Goal: Use online tool/utility: Utilize a website feature to perform a specific function

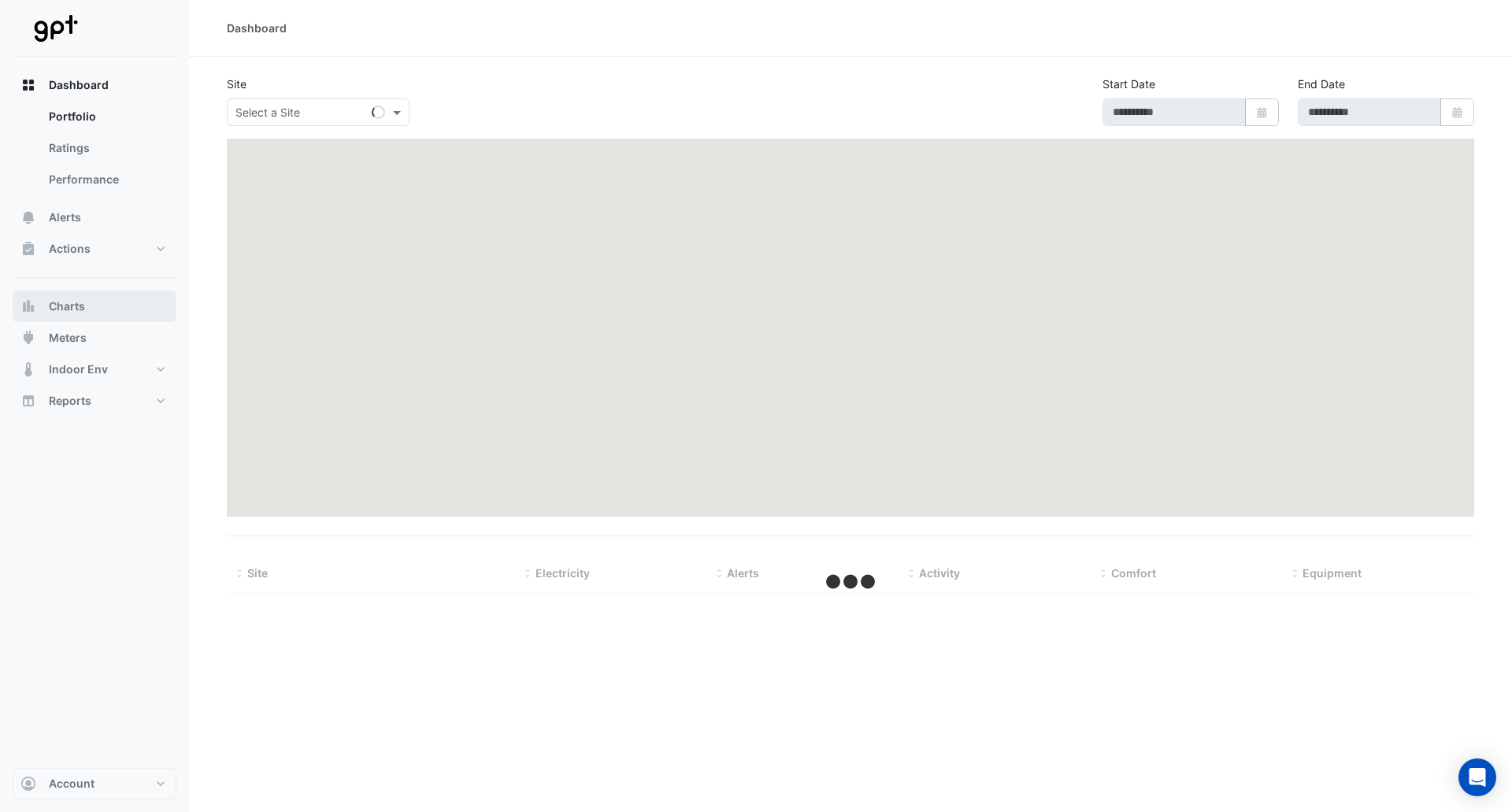
click at [52, 312] on span "Charts" at bounding box center [67, 306] width 36 height 16
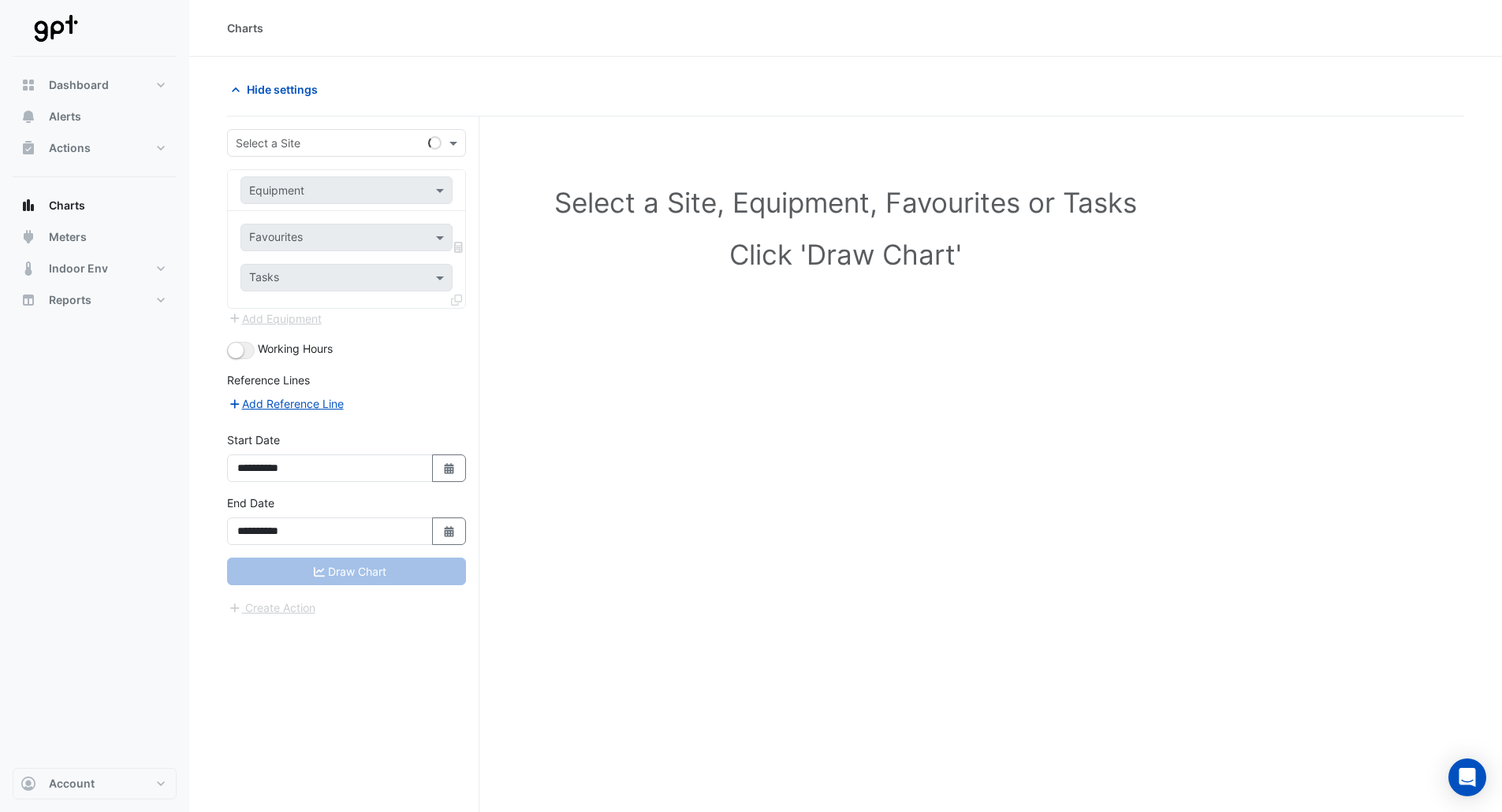
click at [368, 131] on div "Select a Site" at bounding box center [346, 143] width 239 height 28
type input "***"
click at [300, 193] on input "text" at bounding box center [331, 191] width 163 height 16
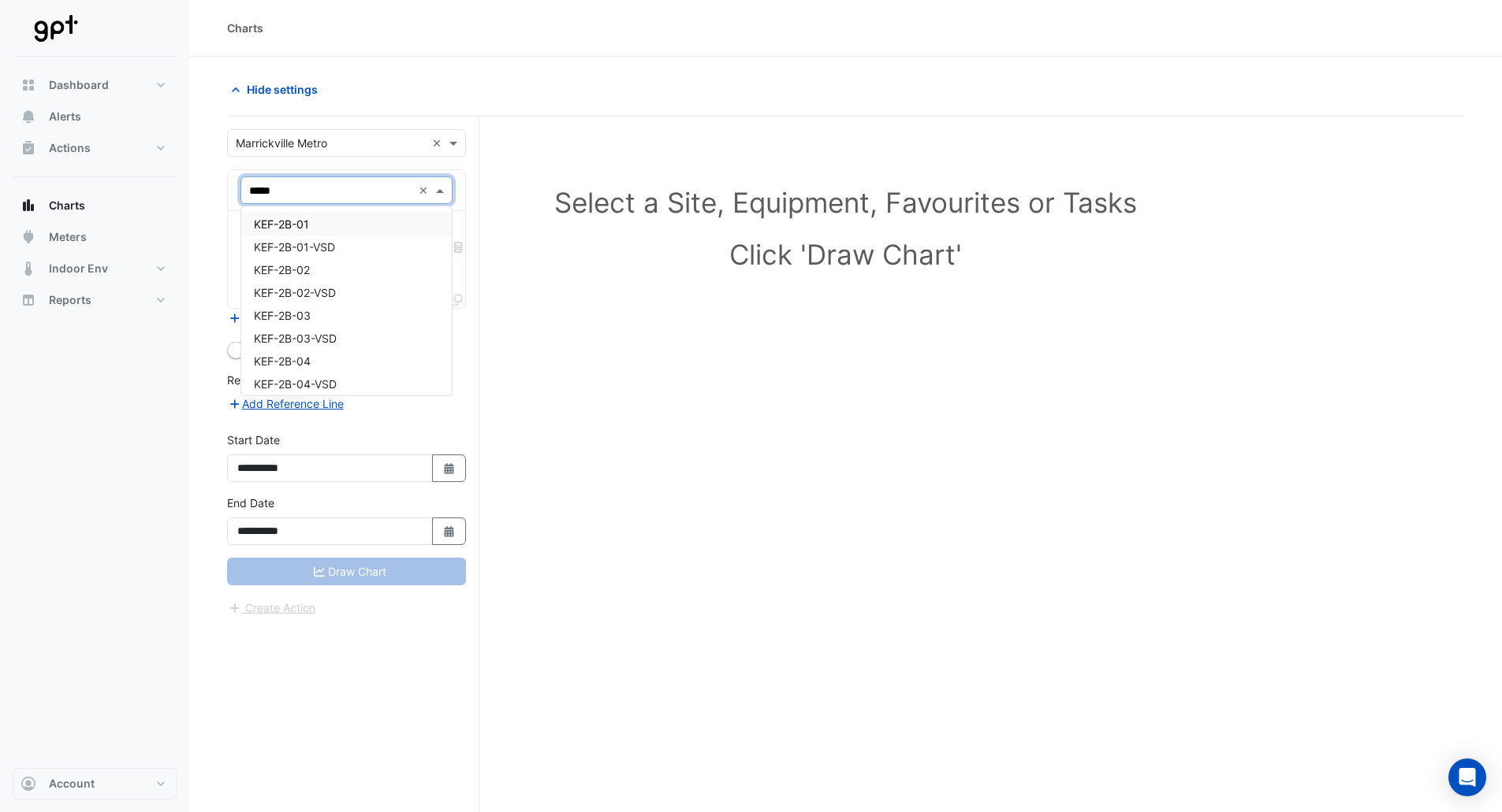
type input "******"
click at [299, 323] on span "KEF-2B-07" at bounding box center [281, 318] width 56 height 14
click at [347, 233] on input "text" at bounding box center [338, 239] width 177 height 16
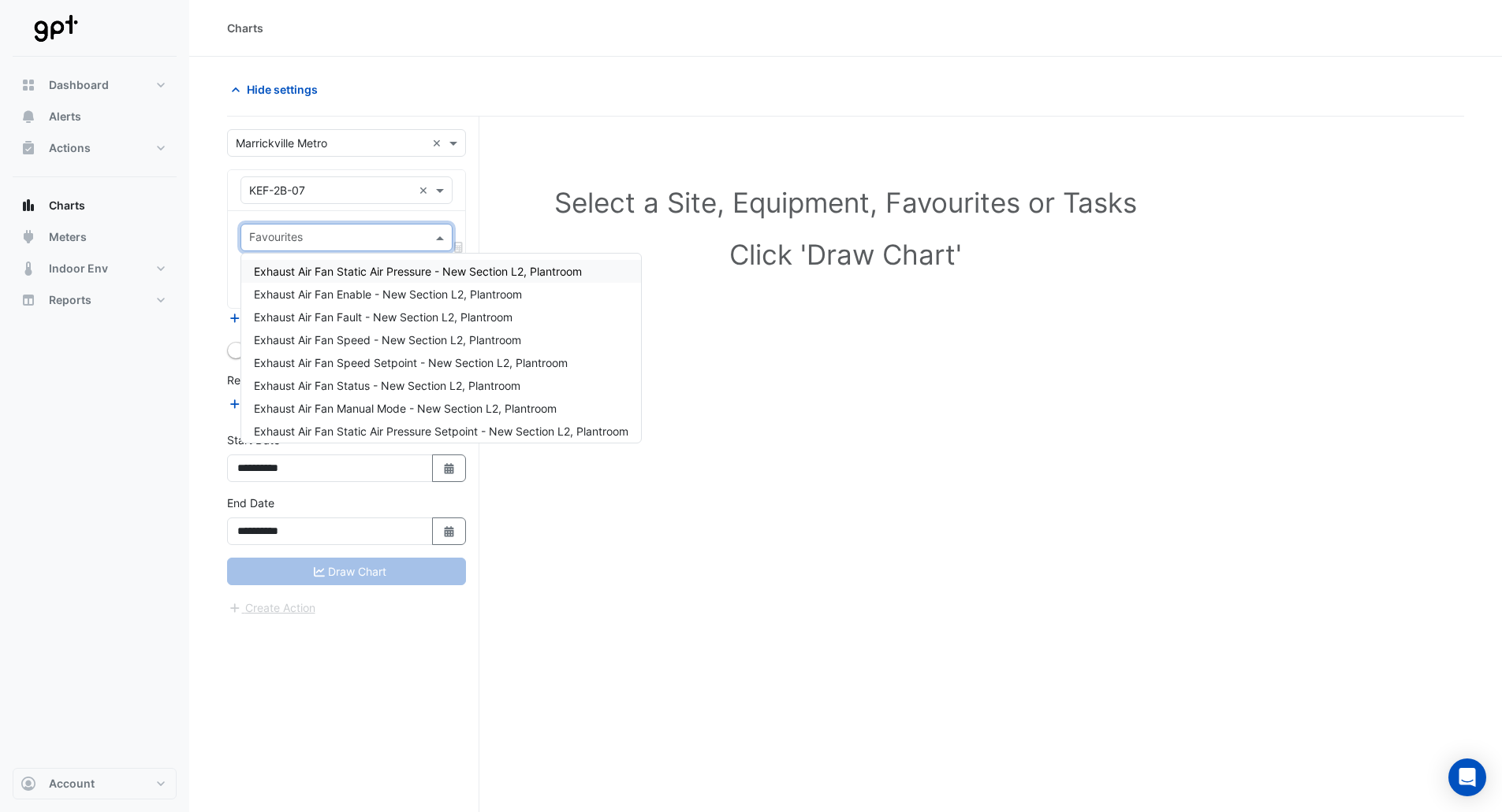
click at [342, 268] on span "Exhaust Air Fan Static Air Pressure - New Section L2, Plantroom" at bounding box center [418, 272] width 328 height 14
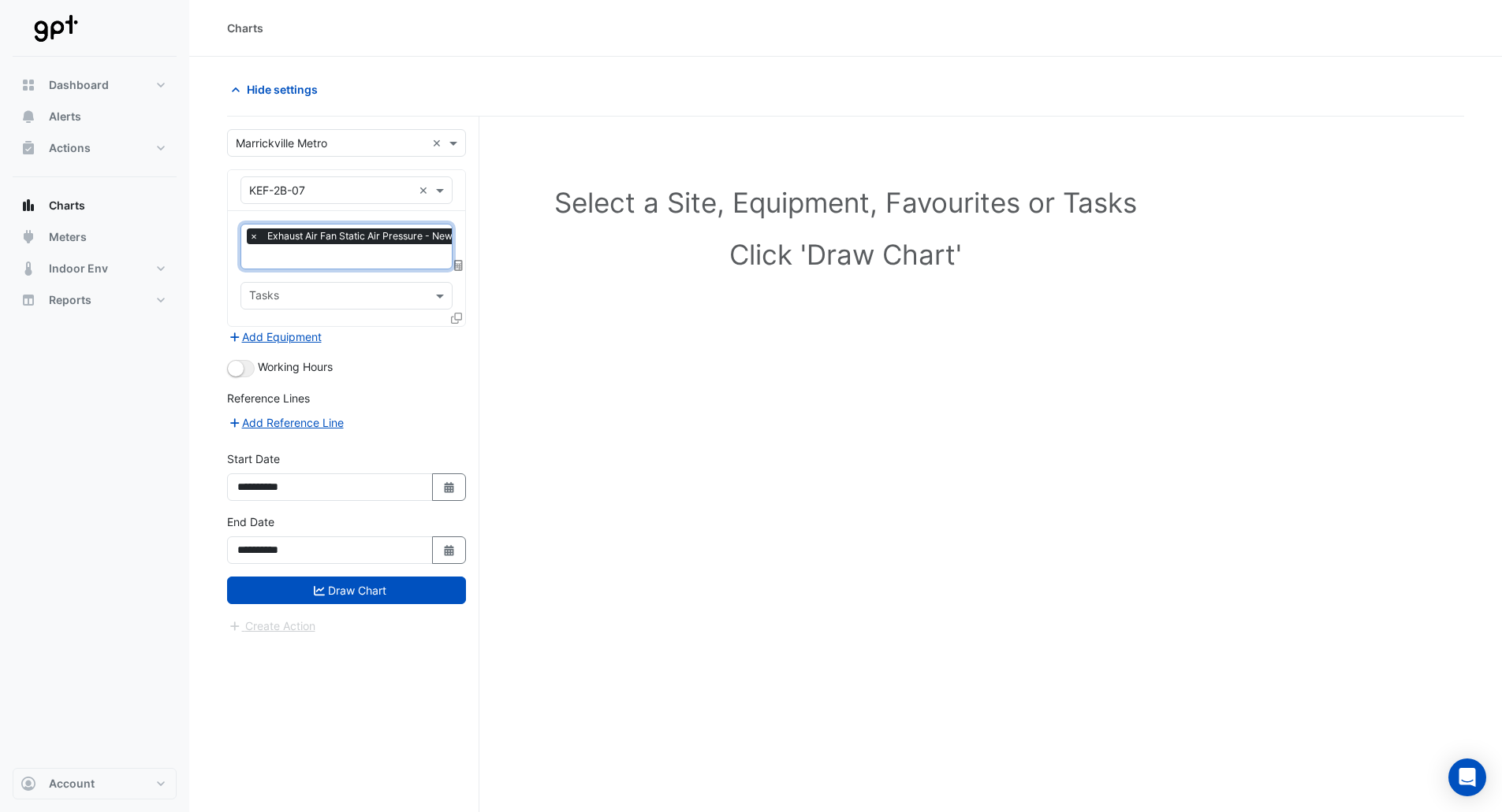
click at [312, 331] on button "Add Equipment" at bounding box center [275, 337] width 95 height 18
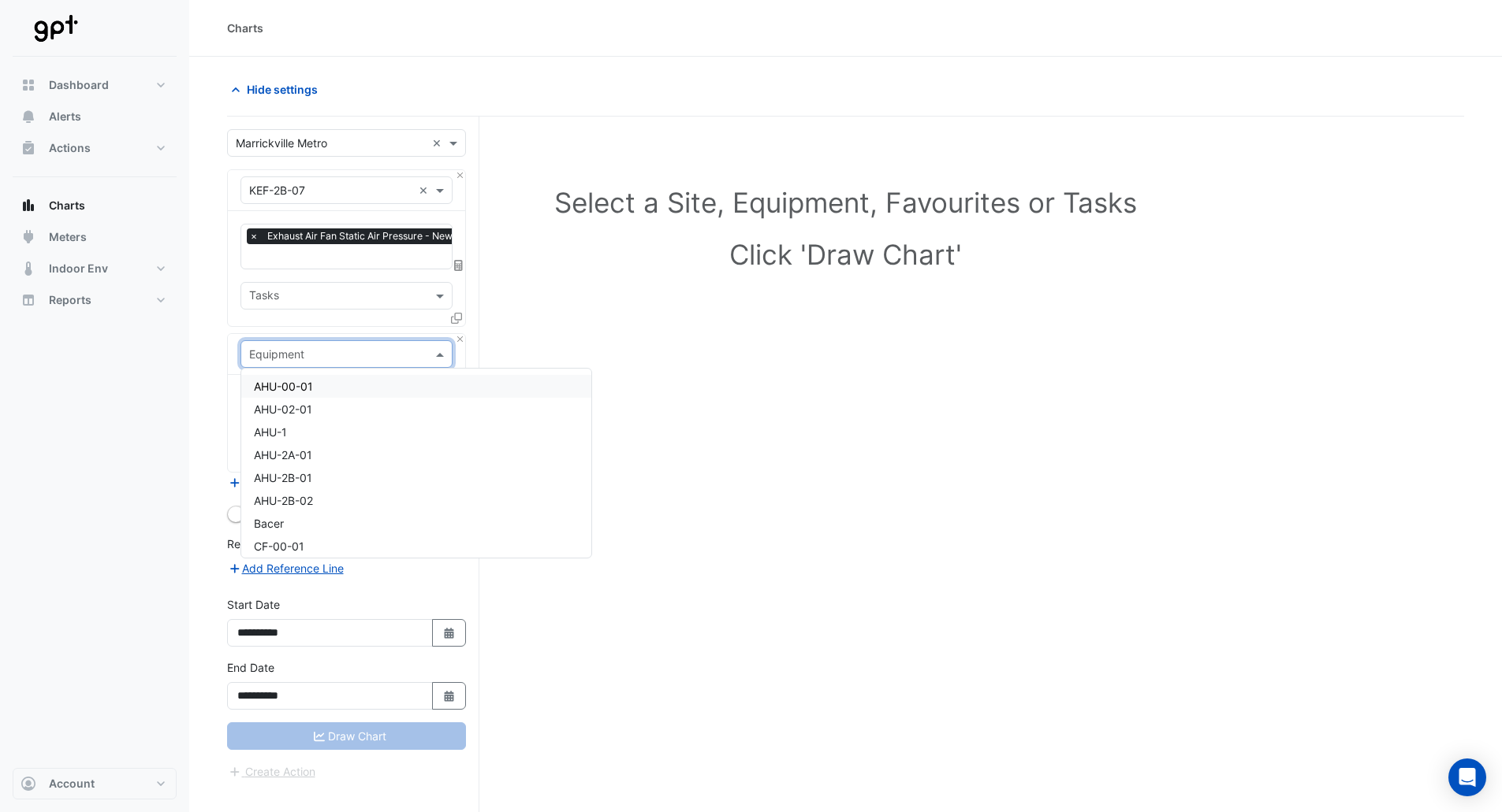
click at [310, 347] on input "text" at bounding box center [331, 355] width 163 height 16
type input "*"
type input "**"
click at [277, 451] on span "KEF-2B-08" at bounding box center [282, 456] width 57 height 14
click at [308, 403] on input "text" at bounding box center [338, 402] width 177 height 16
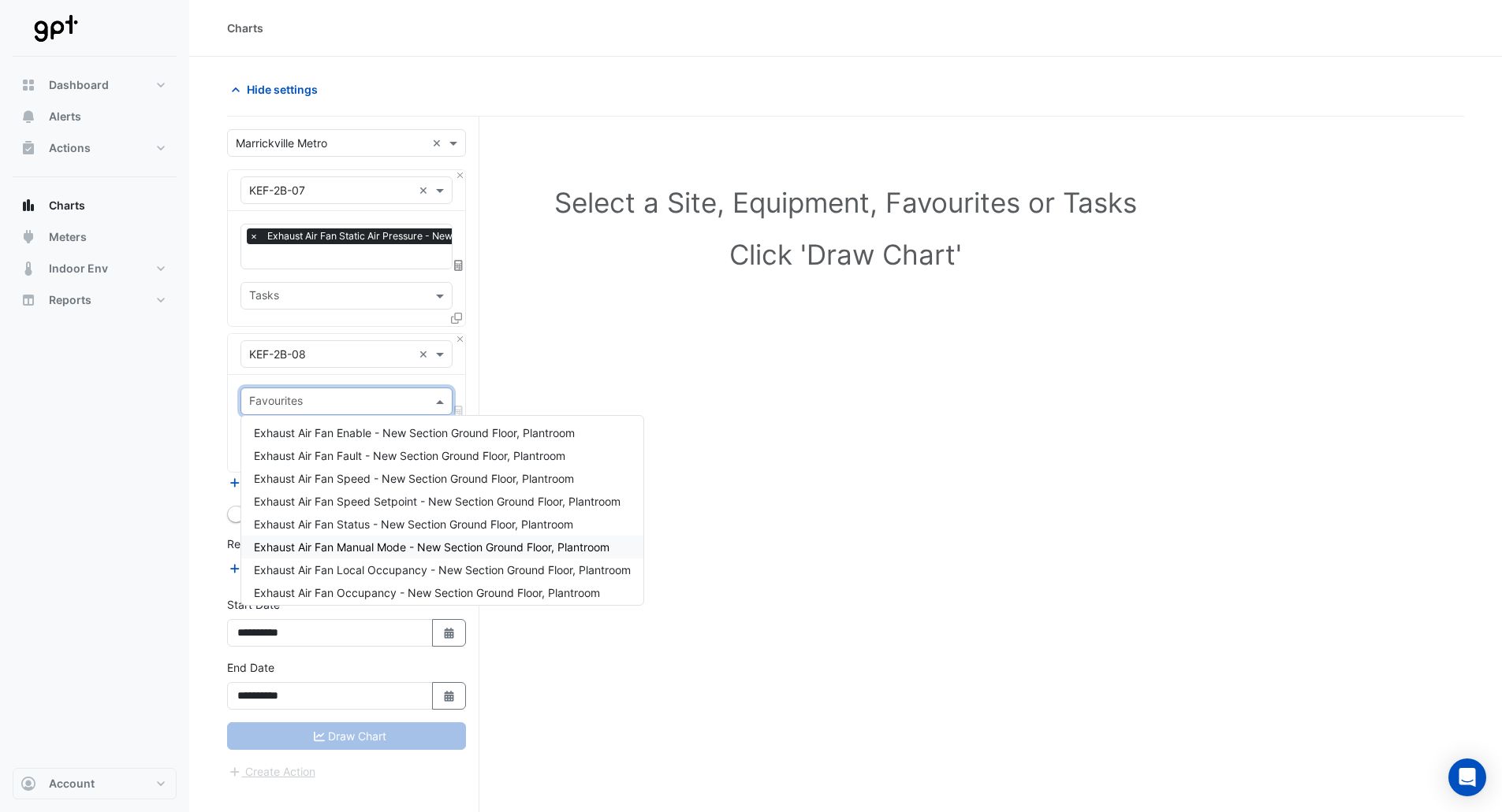
scroll to position [0, 0]
click at [618, 358] on div "Select a Site, Equipment, Favourites or Tasks Click 'Draw Chart'" at bounding box center [845, 494] width 1237 height 756
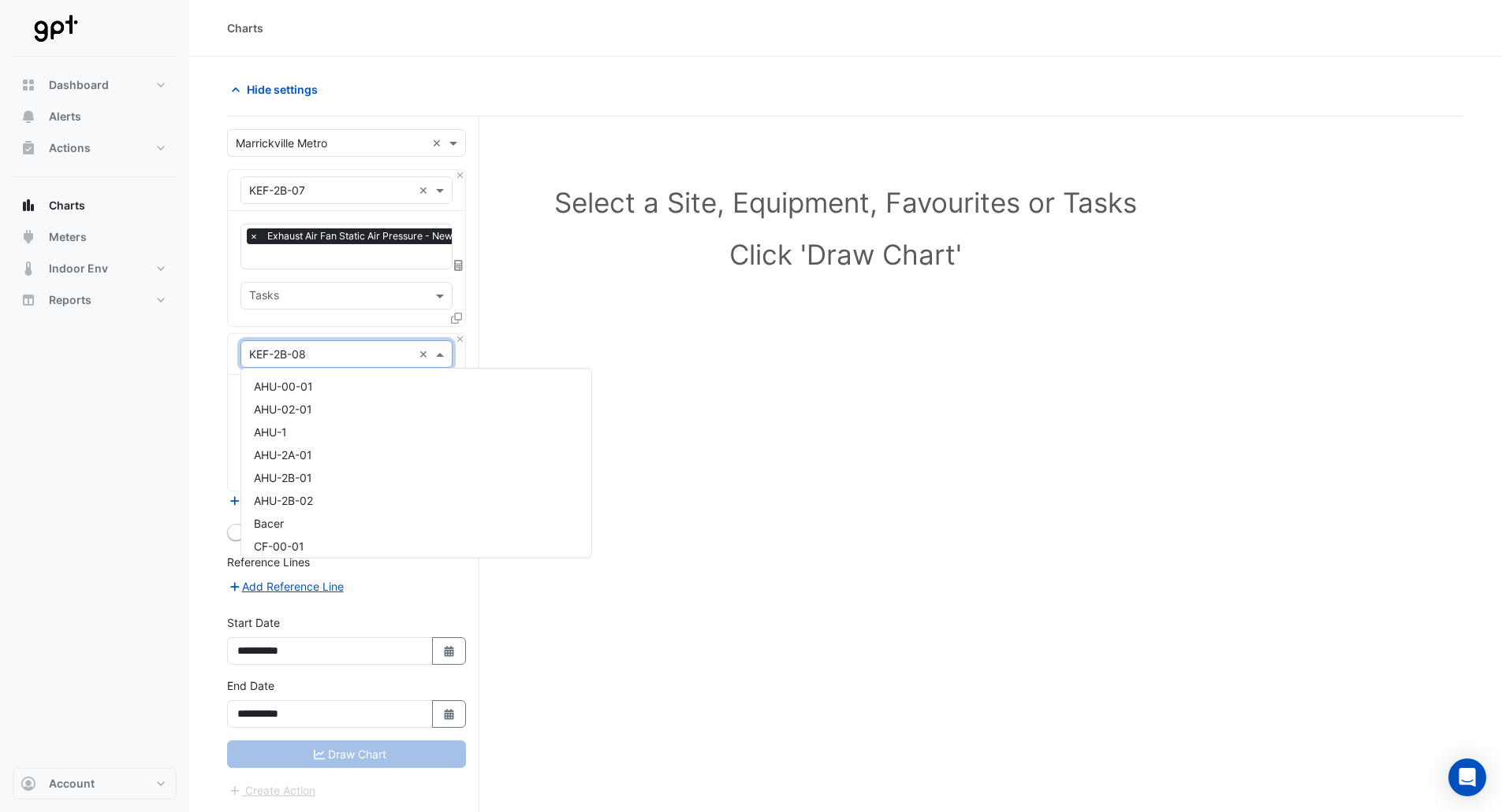
click at [351, 360] on input "text" at bounding box center [331, 355] width 163 height 16
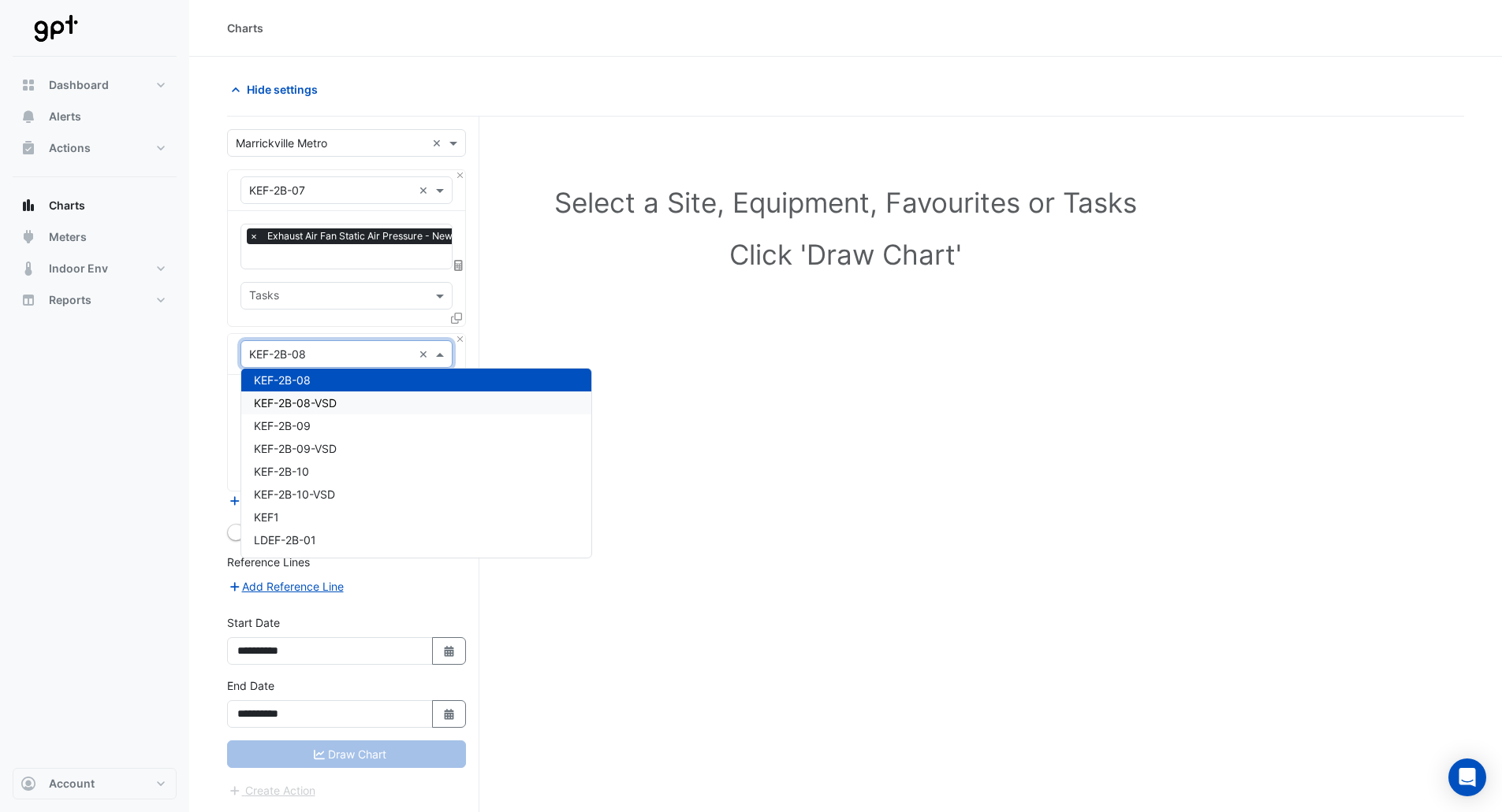
click at [347, 400] on div "KEF-2B-08-VSD" at bounding box center [415, 403] width 350 height 22
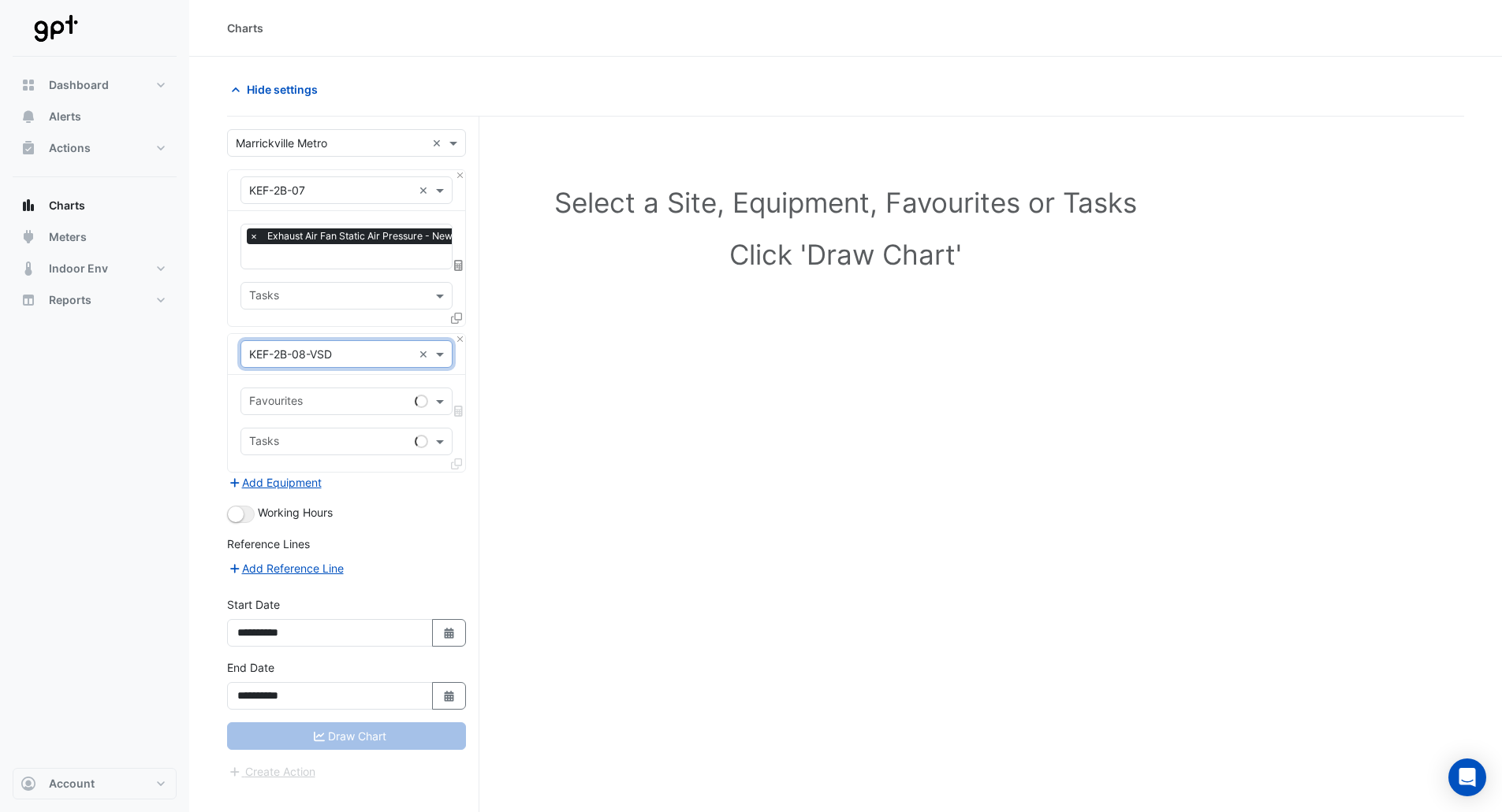
click at [341, 400] on input "text" at bounding box center [329, 402] width 159 height 16
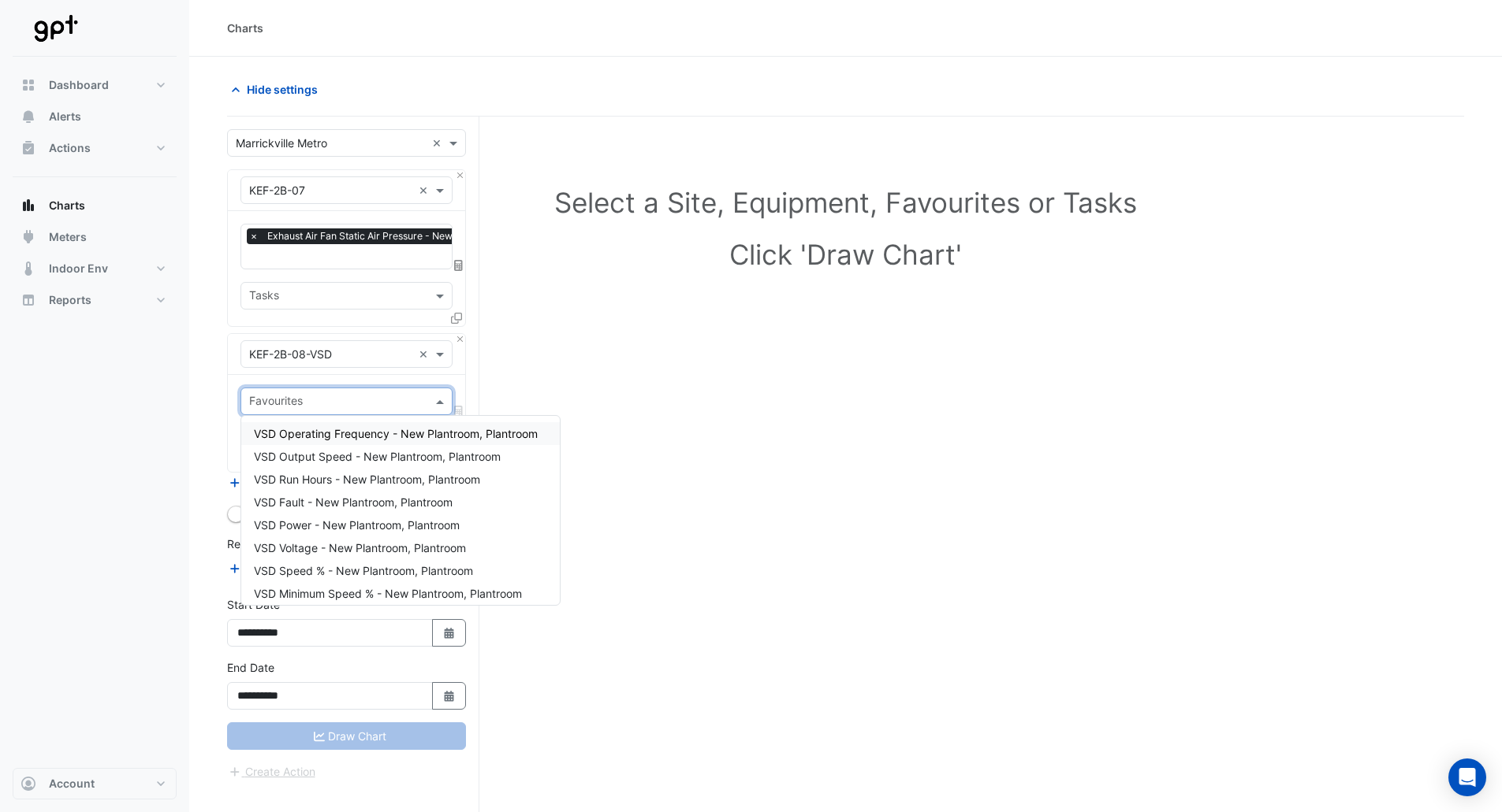
click at [340, 426] on div "VSD Operating Frequency - New Plantroom, Plantroom" at bounding box center [400, 433] width 319 height 22
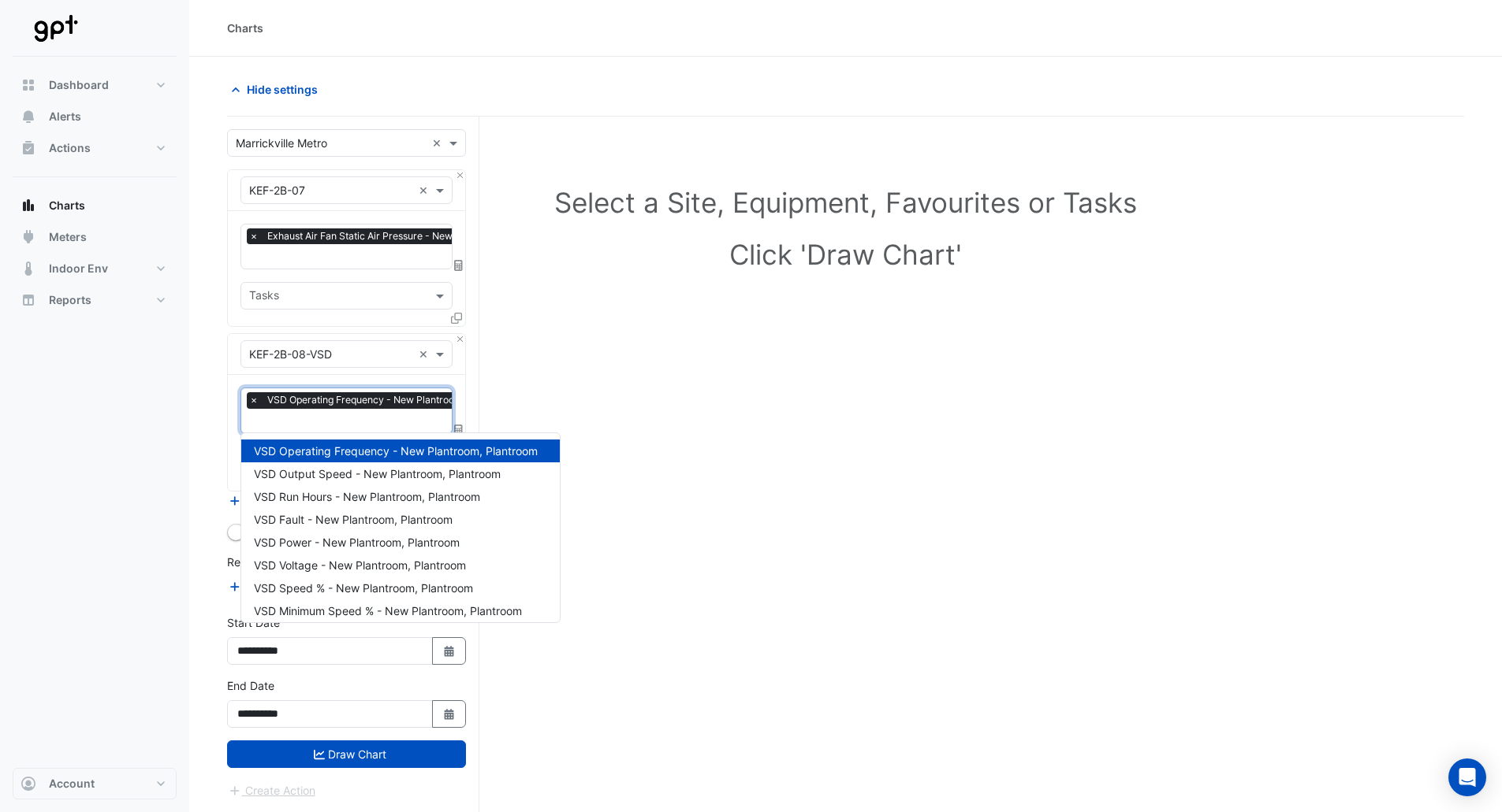
click at [340, 423] on input "text" at bounding box center [386, 422] width 273 height 16
click at [331, 539] on span "VSD Power - New Plantroom, Plantroom" at bounding box center [357, 543] width 205 height 14
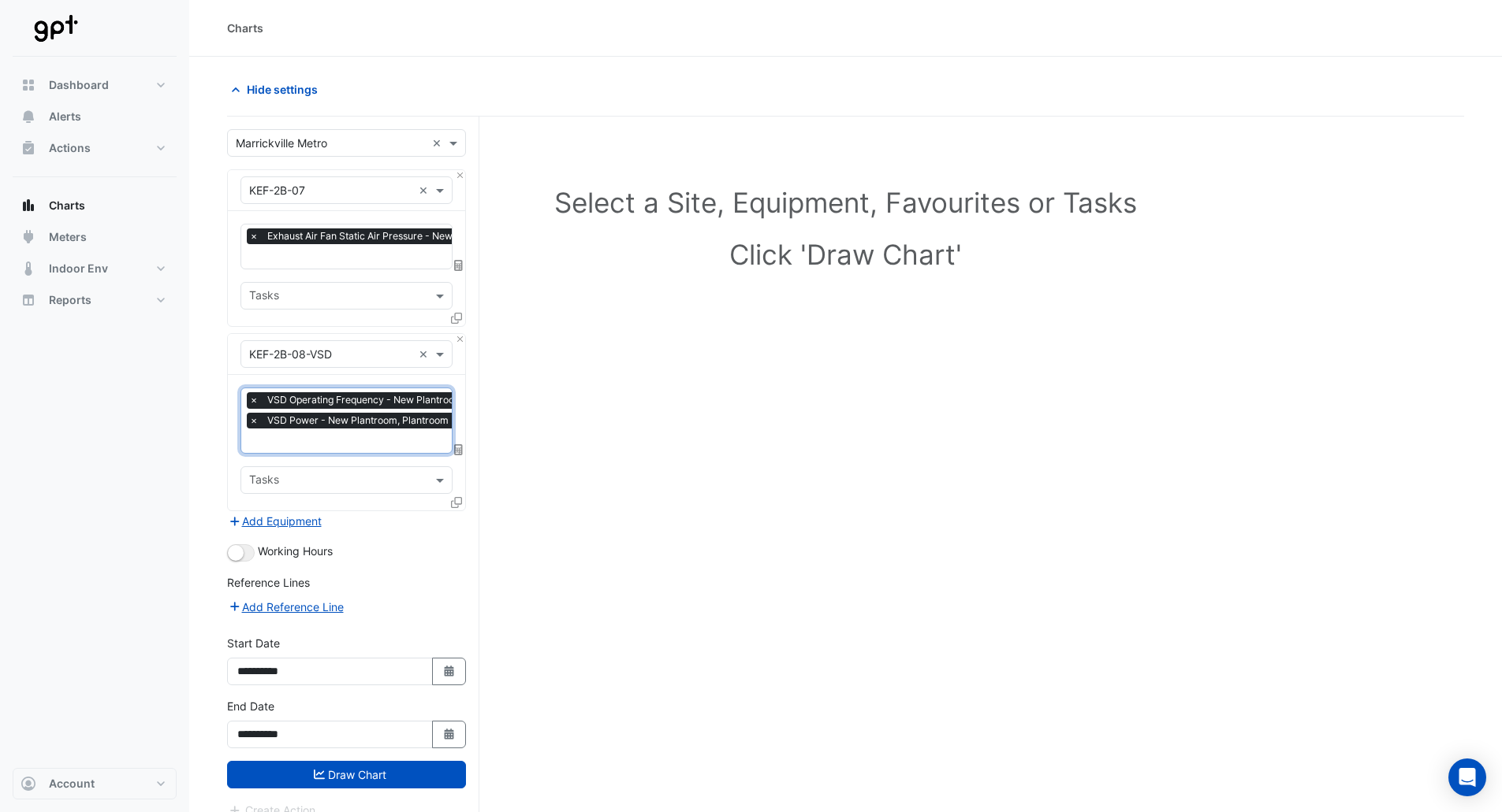
click at [455, 721] on button "Select Date" at bounding box center [449, 735] width 35 height 28
select select "*"
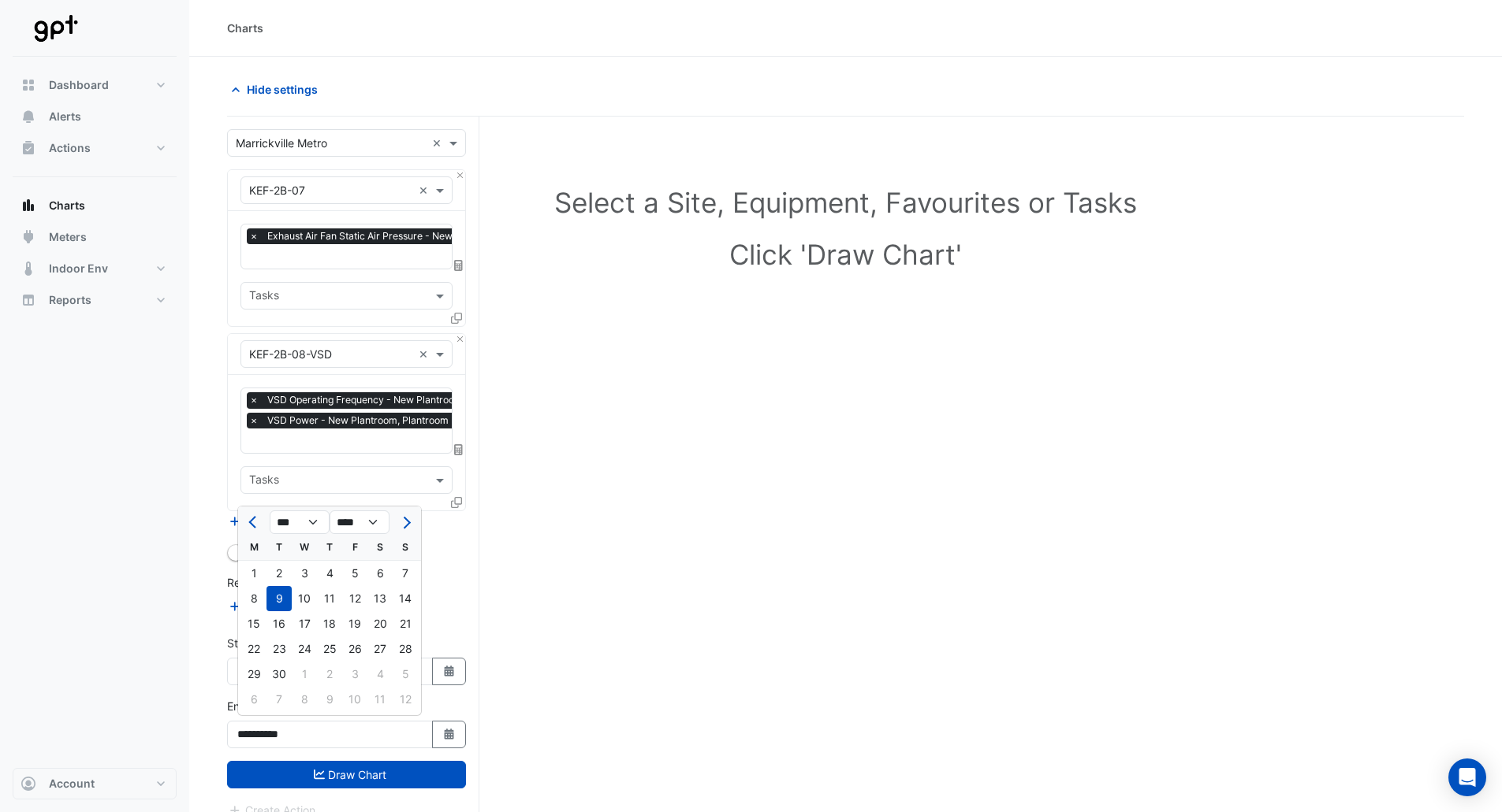
click at [314, 598] on div "10" at bounding box center [304, 598] width 25 height 25
type input "**********"
click at [453, 666] on icon "button" at bounding box center [448, 671] width 9 height 11
select select "*"
select select "****"
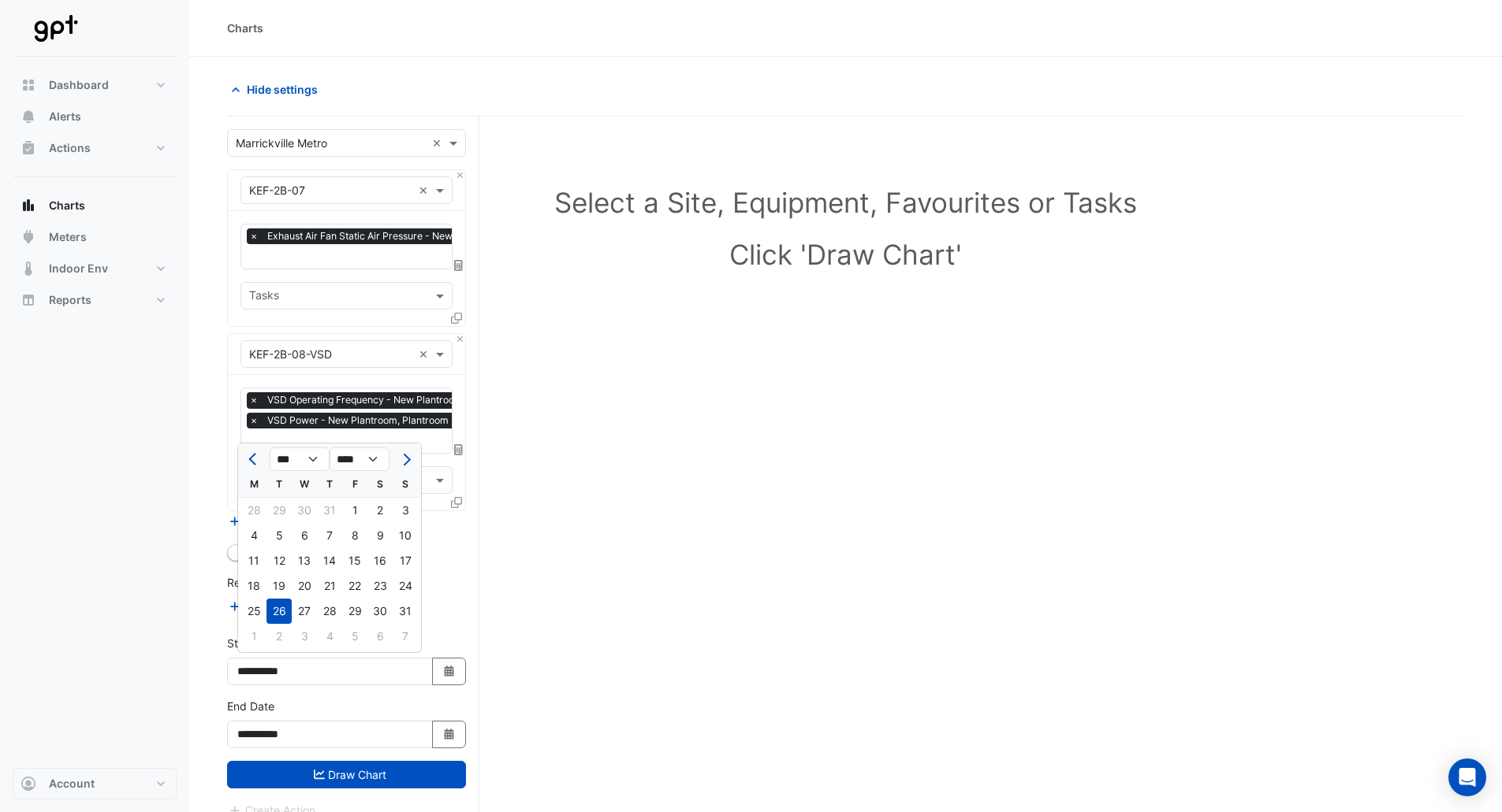
drag, startPoint x: 302, startPoint y: 605, endPoint x: 315, endPoint y: 610, distance: 13.9
click at [303, 605] on div "27" at bounding box center [304, 611] width 25 height 25
type input "**********"
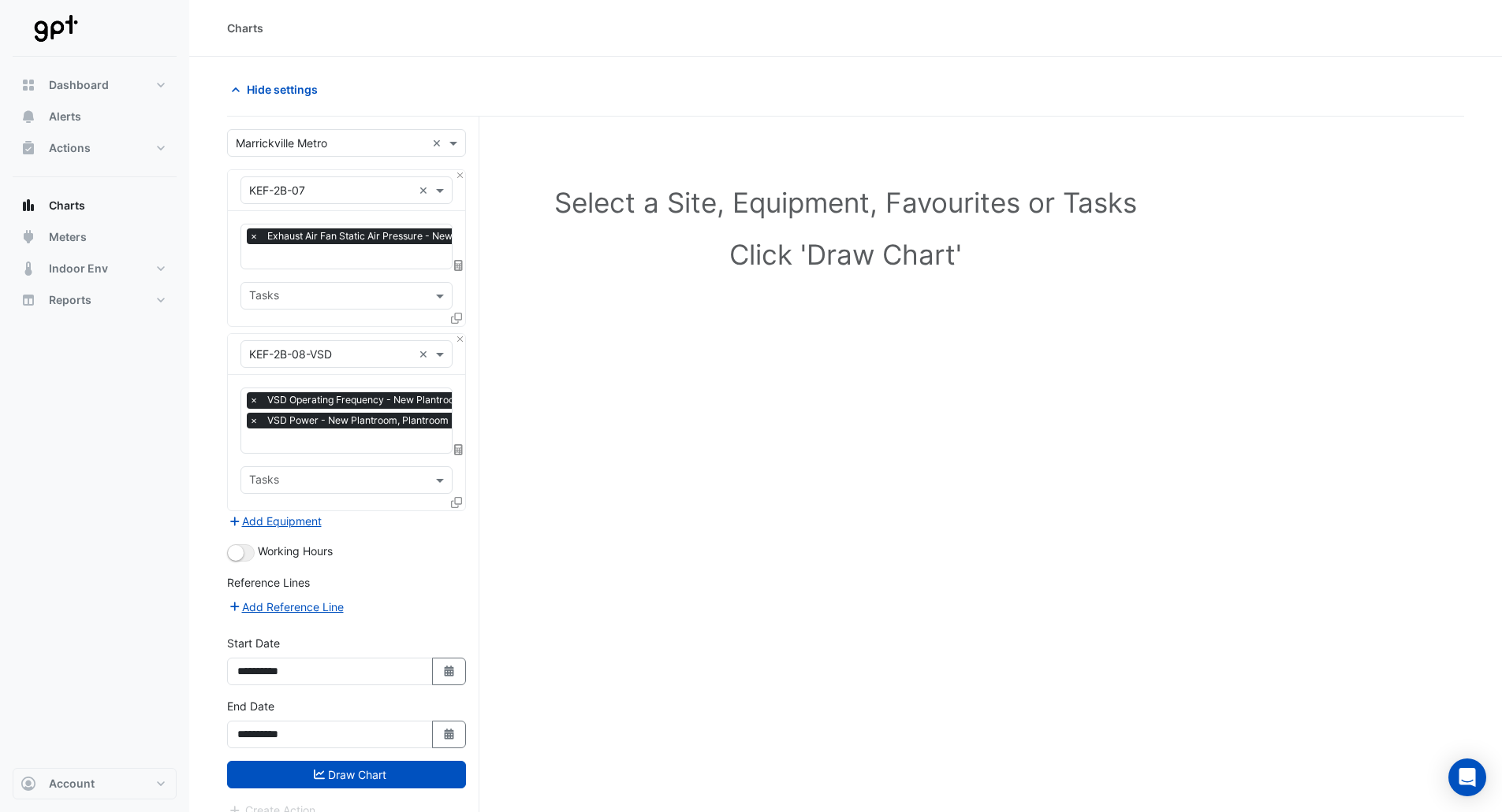
click at [388, 770] on button "Draw Chart" at bounding box center [346, 775] width 239 height 28
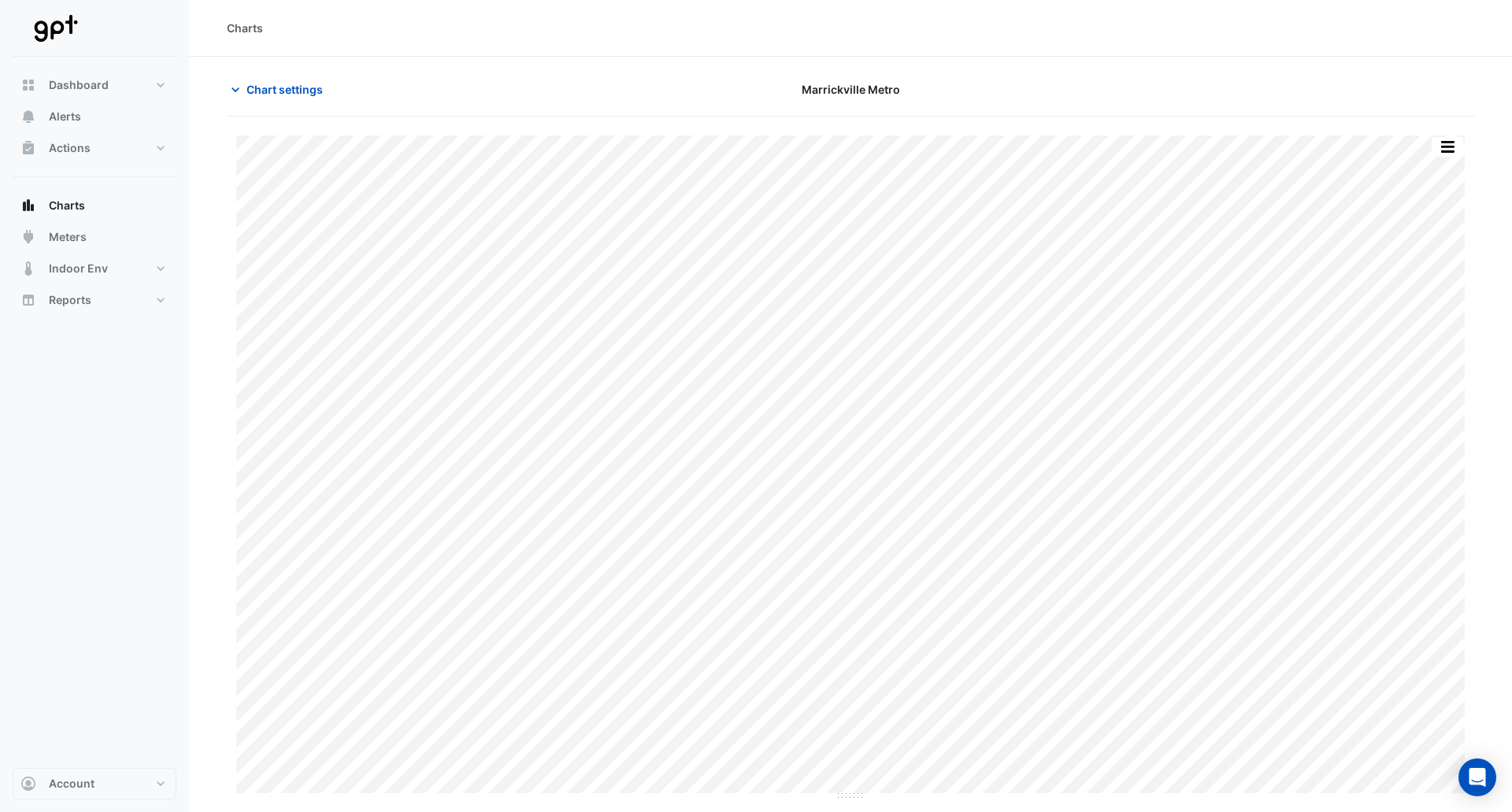
click at [273, 87] on span "Chart settings" at bounding box center [285, 89] width 77 height 16
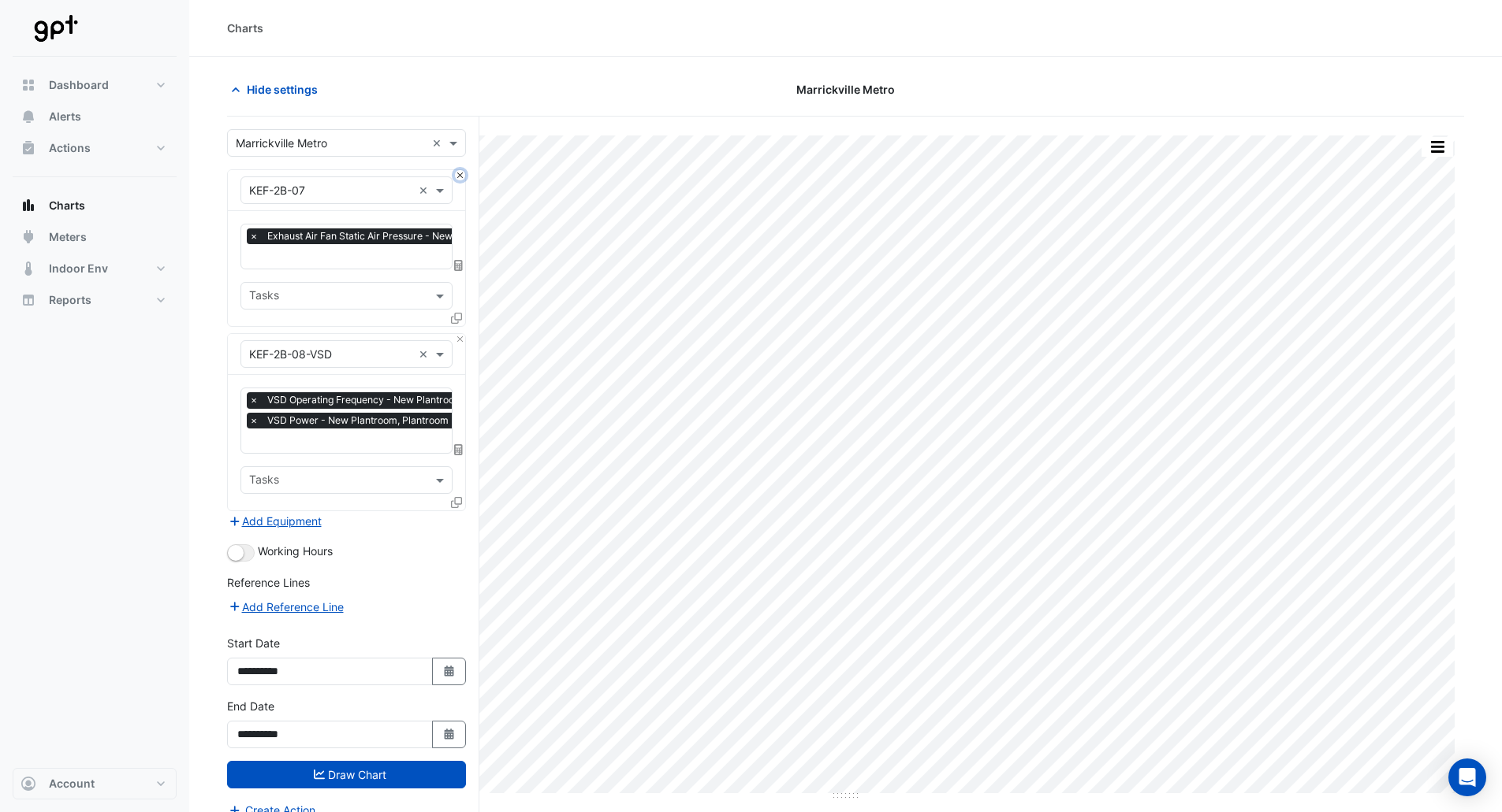
click at [458, 171] on button "Close" at bounding box center [460, 175] width 10 height 10
